Goal: Ask a question

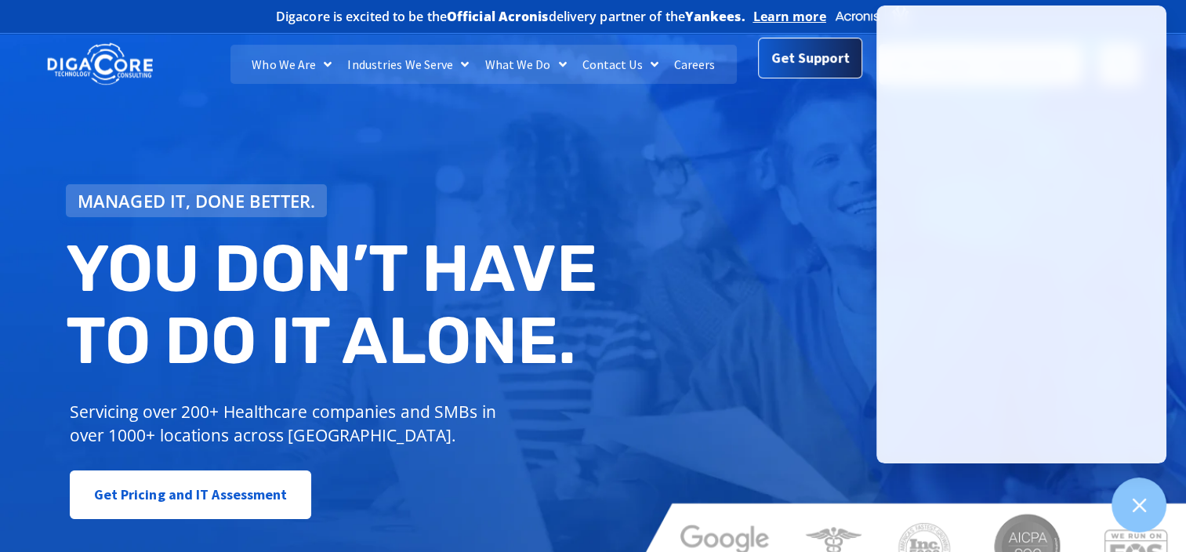
click at [785, 60] on span "Get Support" at bounding box center [811, 57] width 78 height 31
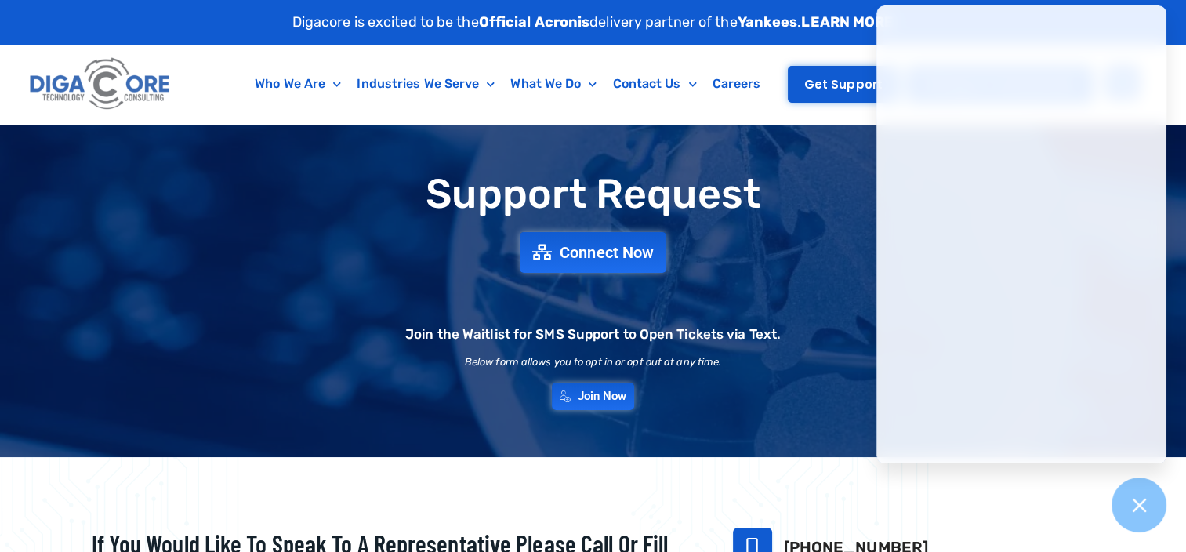
click at [860, 86] on span "Get Support" at bounding box center [844, 84] width 78 height 12
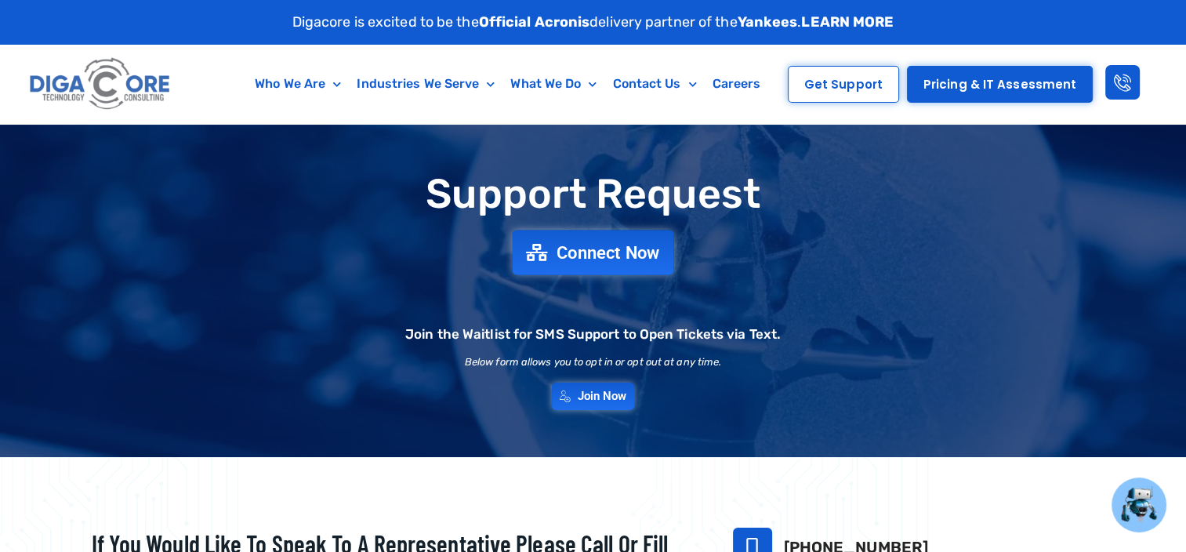
click at [558, 244] on span "Connect Now" at bounding box center [609, 252] width 104 height 17
